Goal: Communication & Community: Answer question/provide support

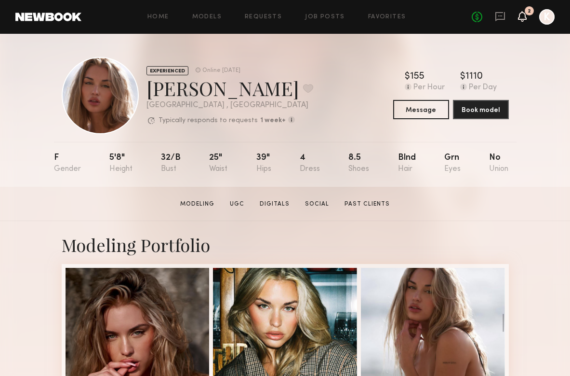
click at [525, 21] on icon at bounding box center [522, 16] width 9 height 11
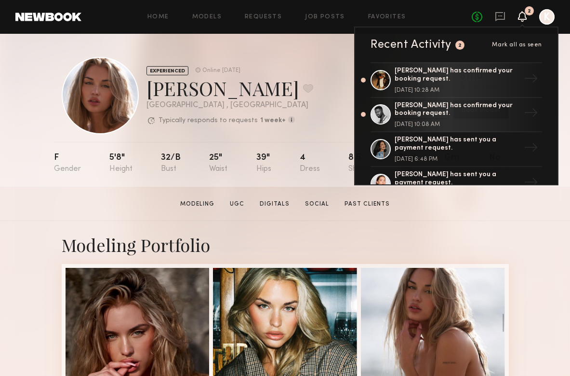
click at [319, 91] on div "EXPERIENCED Online 3d ago Emma V. Favorite Los Angeles , CA Typically responds …" at bounding box center [285, 95] width 447 height 77
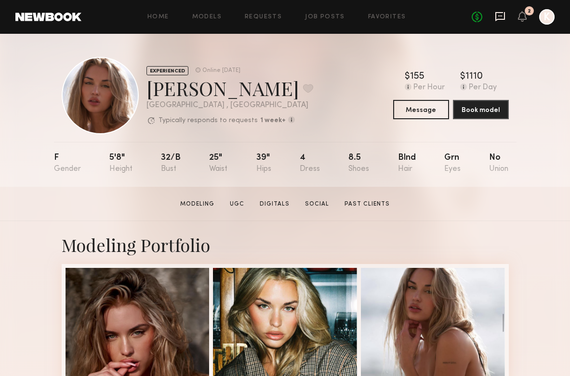
click at [502, 17] on icon at bounding box center [500, 16] width 11 height 11
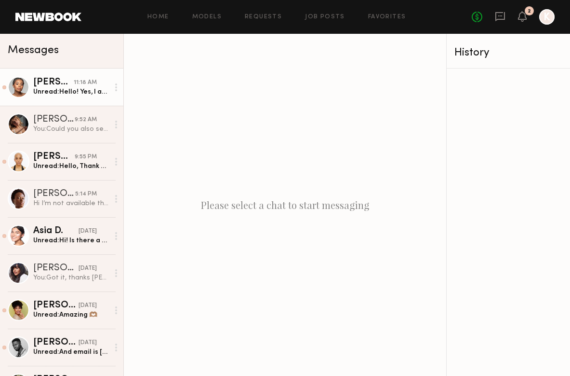
click at [83, 92] on div "Unread: Hello! Yes, I am available!" at bounding box center [71, 91] width 76 height 9
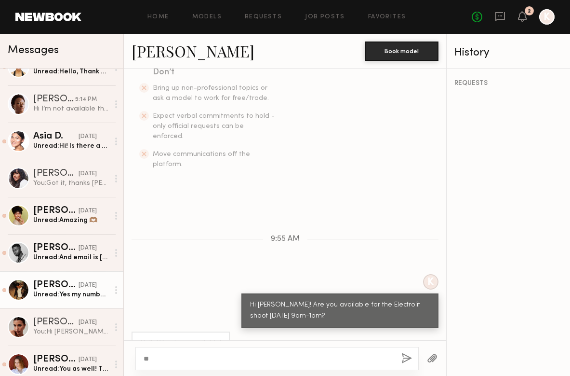
scroll to position [105, 0]
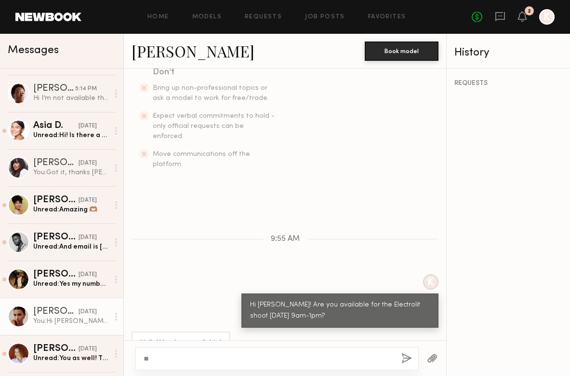
type textarea "**"
click at [69, 315] on div "Noelani M." at bounding box center [55, 312] width 45 height 10
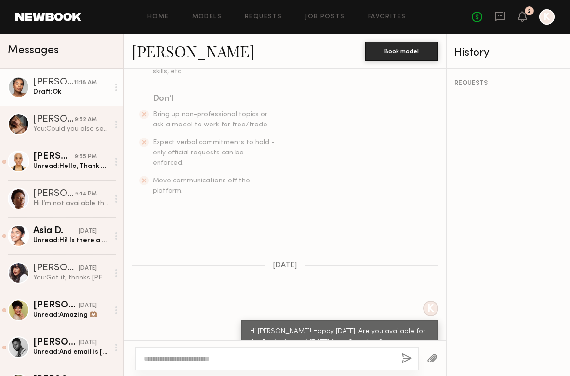
click at [56, 102] on link "Chiamaka A. 11:18 AM Draft: Ok" at bounding box center [61, 86] width 123 height 37
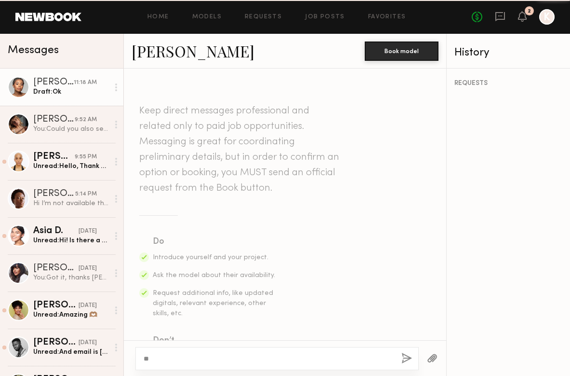
scroll to position [268, 0]
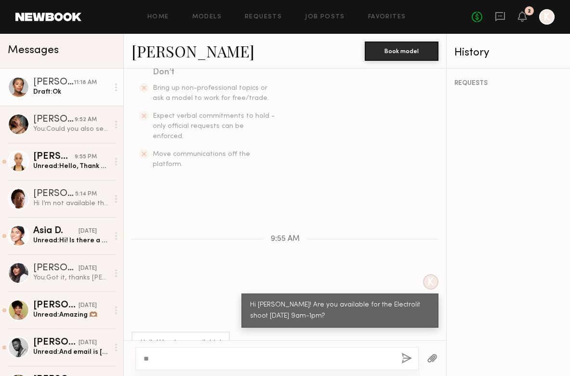
drag, startPoint x: 158, startPoint y: 359, endPoint x: 131, endPoint y: 359, distance: 26.5
click at [131, 359] on div "**" at bounding box center [285, 358] width 323 height 36
click at [190, 48] on link "Chiamaka A." at bounding box center [193, 50] width 123 height 21
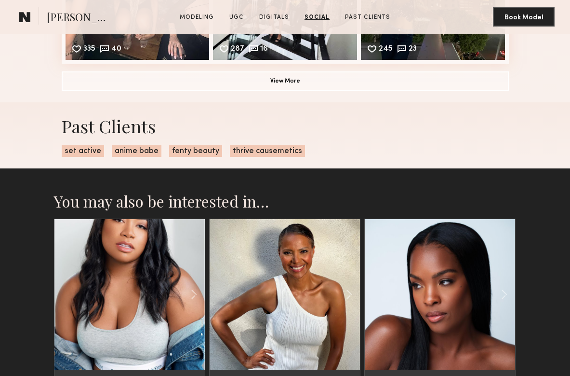
scroll to position [1877, 0]
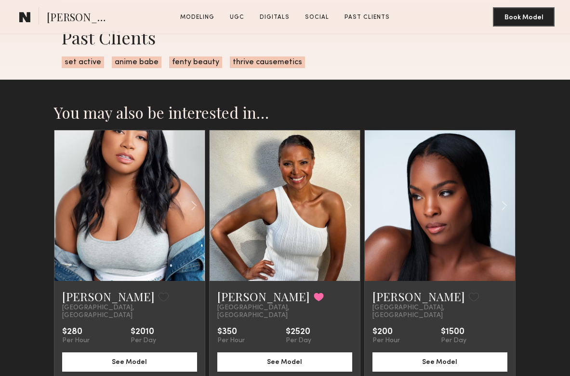
click at [108, 2] on section "[PERSON_NAME] Modeling UGC Digitals Social Past Clients Message Book Model" at bounding box center [285, 17] width 570 height 34
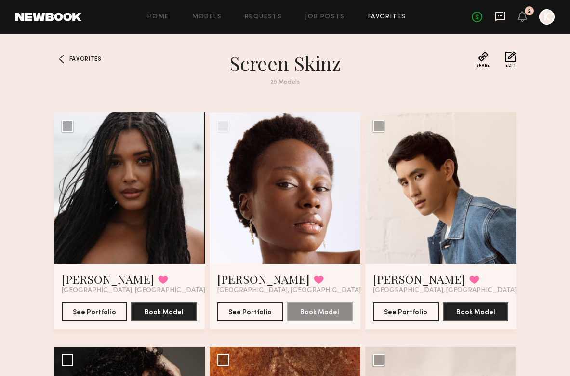
click at [500, 19] on icon at bounding box center [501, 16] width 10 height 9
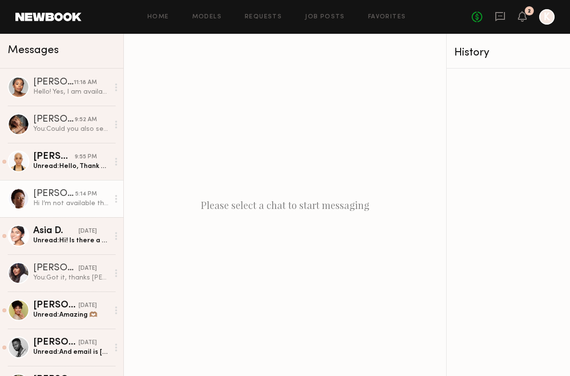
click at [74, 193] on div "[PERSON_NAME]" at bounding box center [54, 194] width 42 height 10
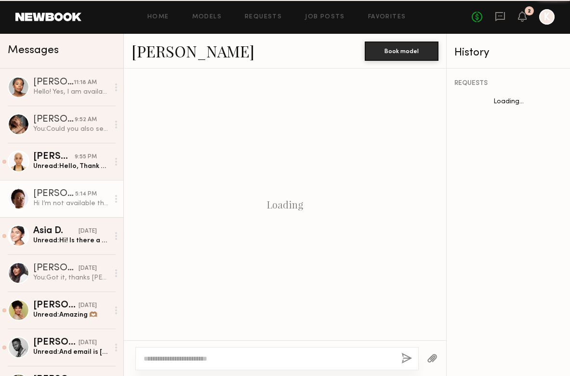
scroll to position [279, 0]
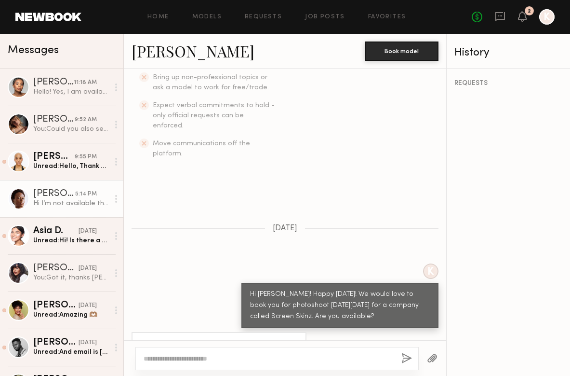
click at [183, 56] on link "[PERSON_NAME]" at bounding box center [193, 50] width 123 height 21
